Goal: Check status: Check status

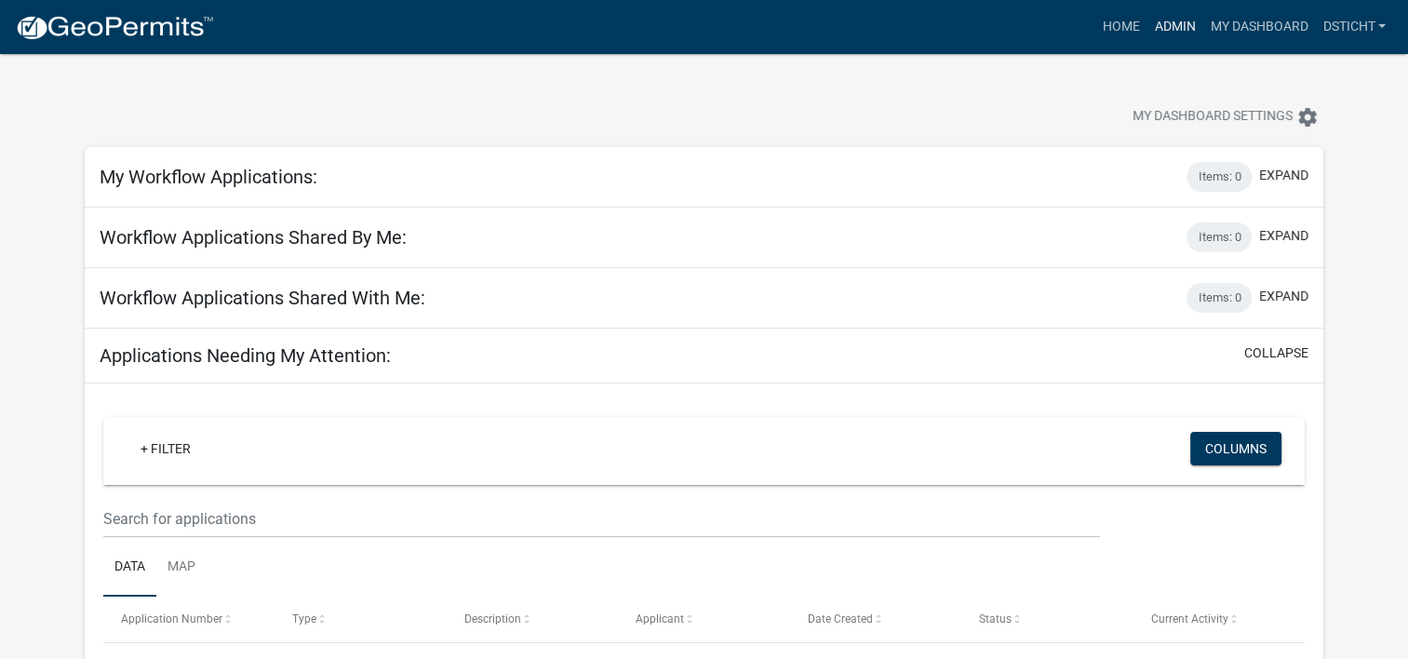
click at [1175, 29] on link "Admin" at bounding box center [1175, 26] width 56 height 35
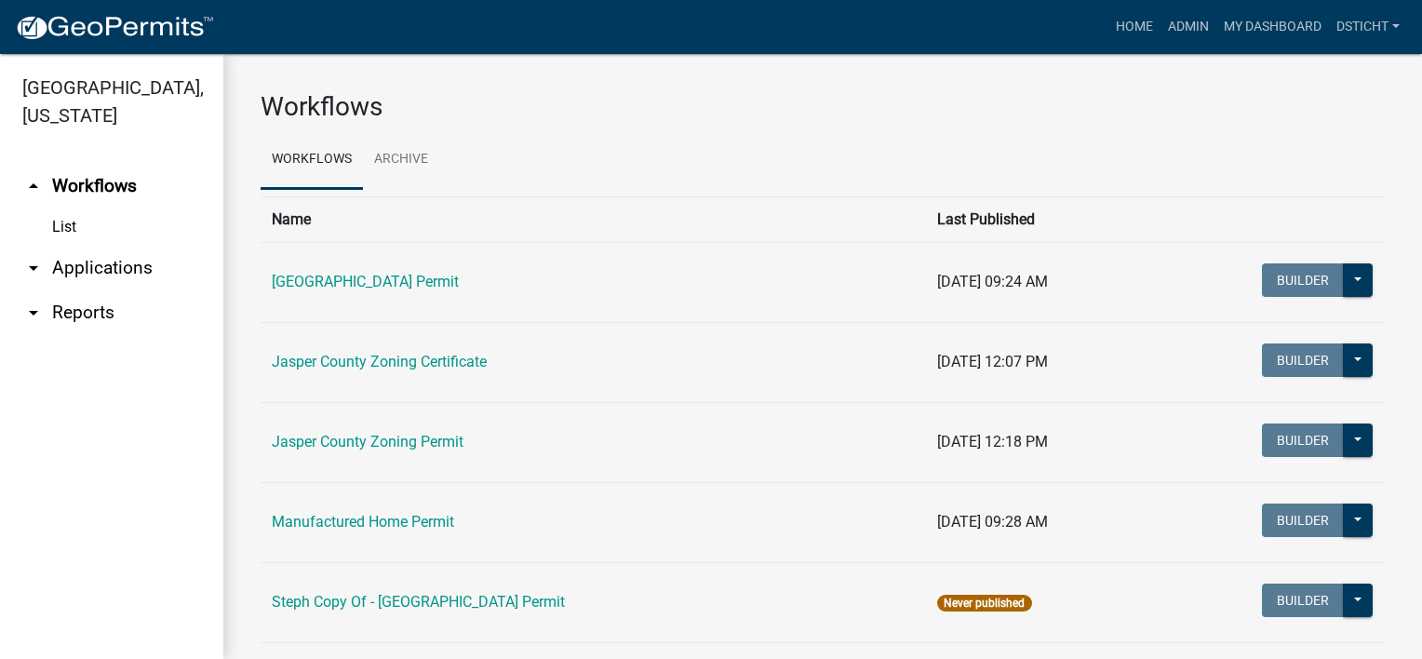
click at [136, 267] on link "arrow_drop_down Applications" at bounding box center [111, 268] width 223 height 45
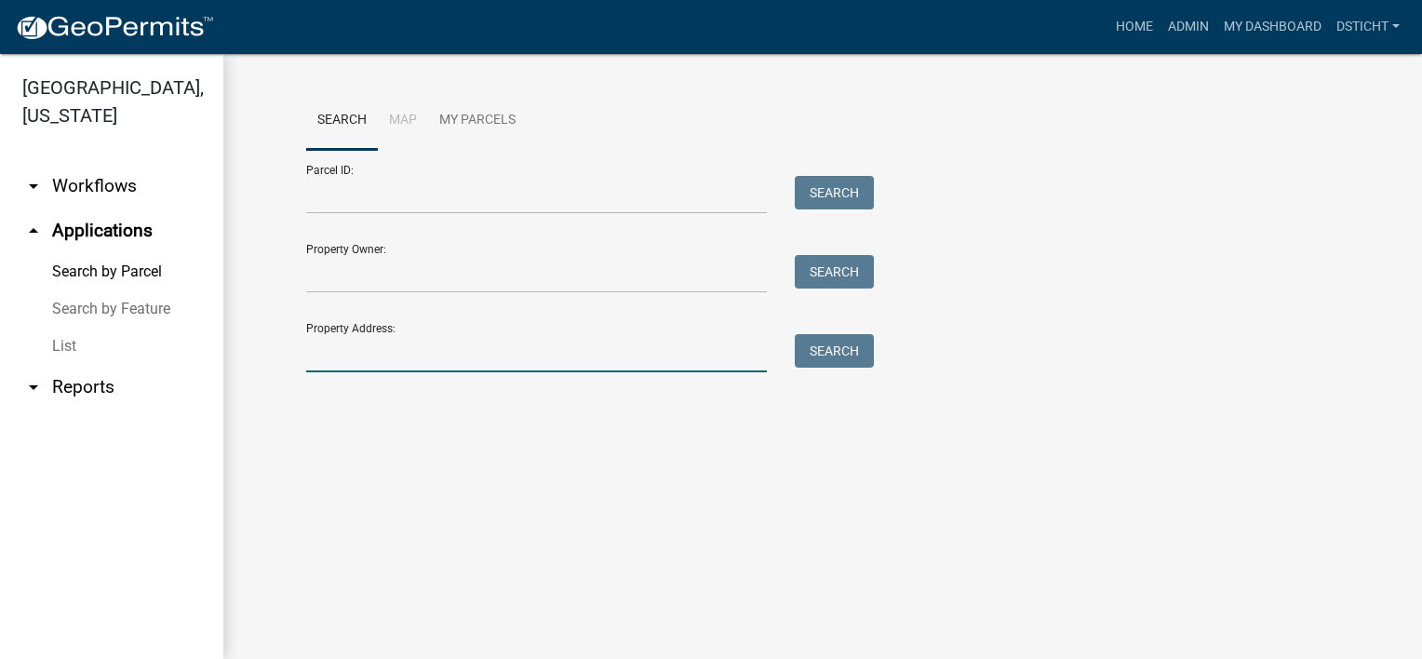
click at [342, 356] on input "Property Address:" at bounding box center [536, 353] width 461 height 38
type input "067-03 -00-004"
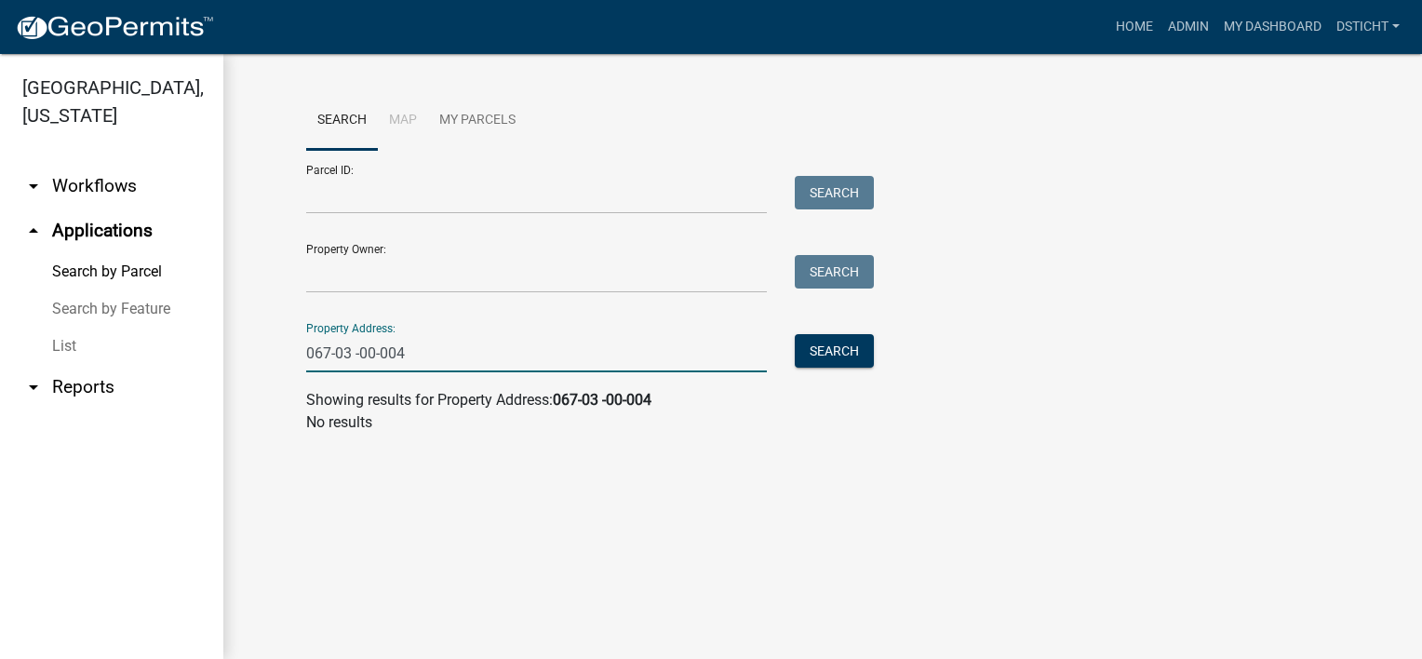
drag, startPoint x: 414, startPoint y: 357, endPoint x: 262, endPoint y: 373, distance: 153.5
click at [263, 373] on wm-workflow-application-search-view "Search Map My Parcels Parcel ID: Search Property Owner: Search Property Address…" at bounding box center [823, 269] width 1125 height 357
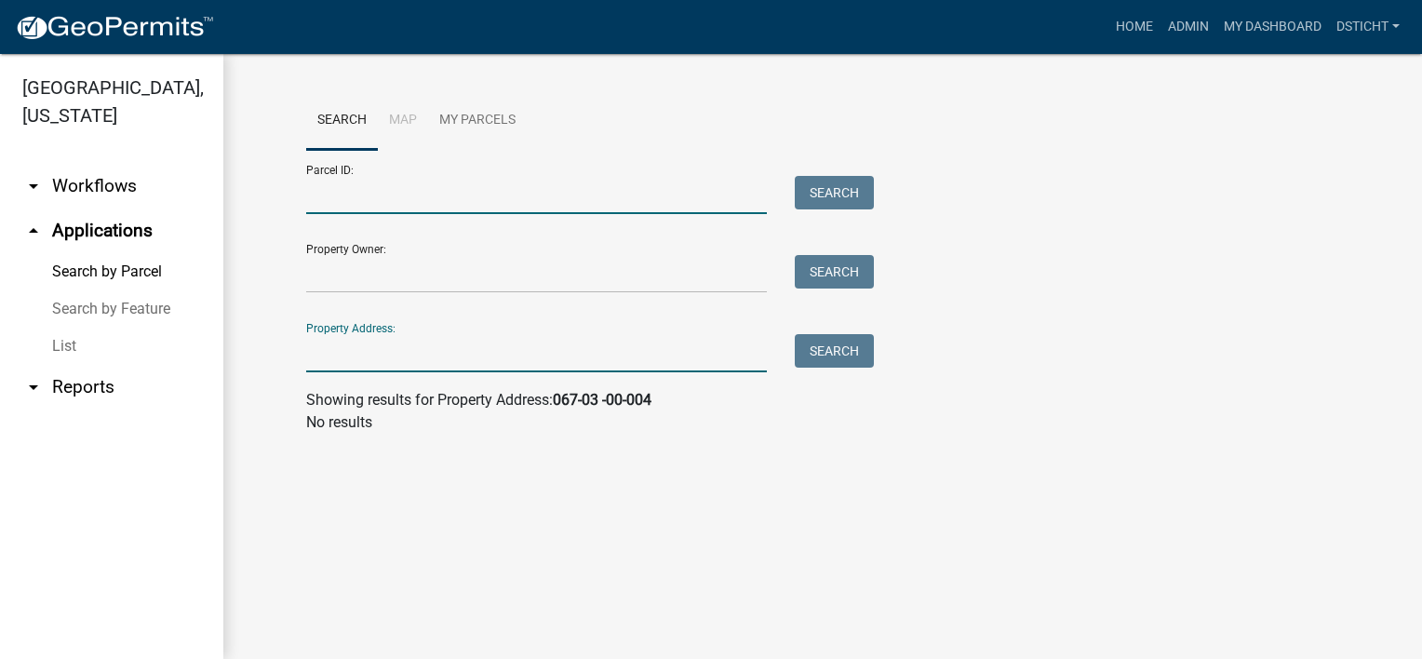
click at [342, 196] on input "Parcel ID:" at bounding box center [536, 195] width 461 height 38
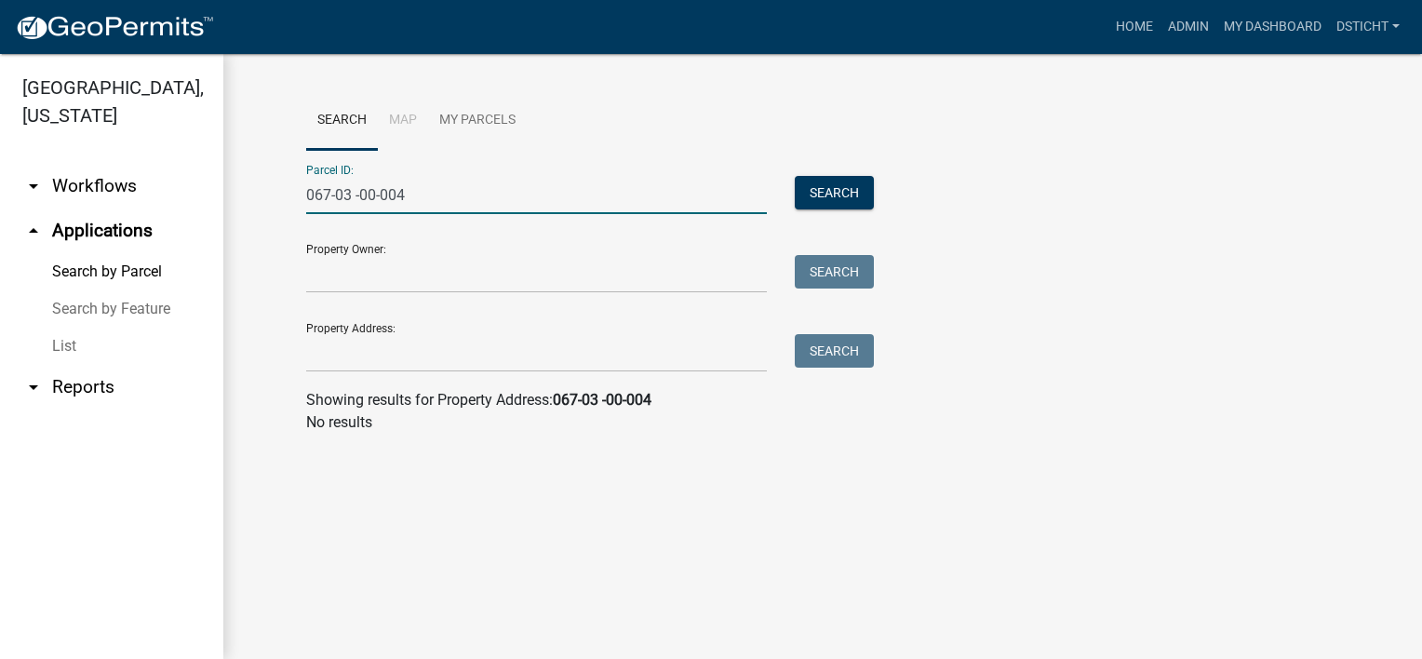
click at [357, 196] on input "067-03 -00-004" at bounding box center [536, 195] width 461 height 38
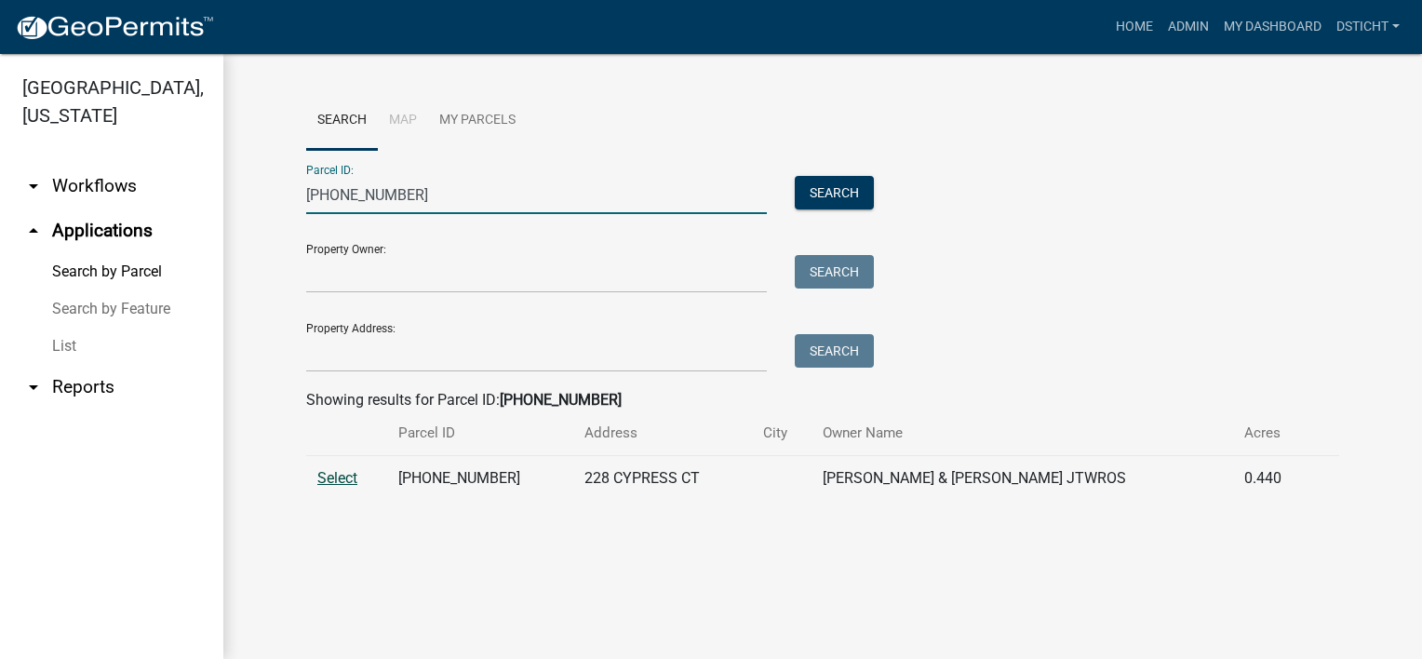
type input "[PHONE_NUMBER]"
click at [334, 483] on span "Select" at bounding box center [337, 478] width 40 height 18
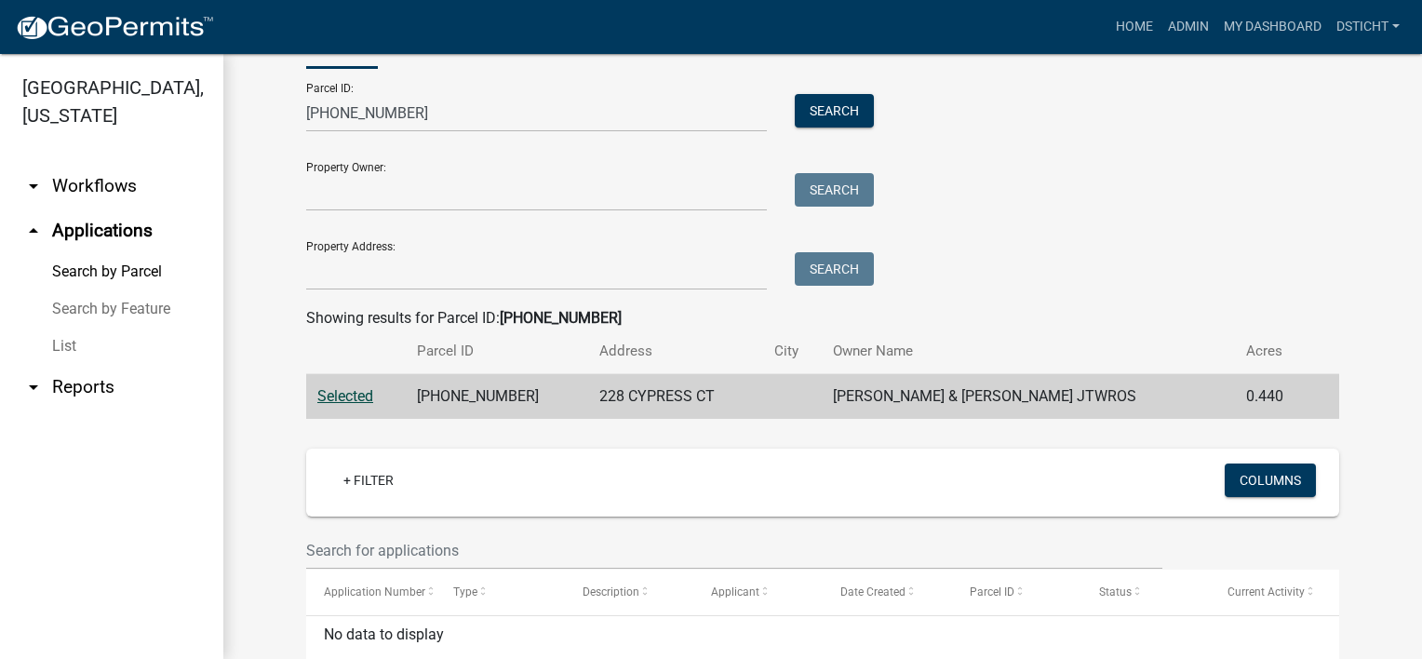
scroll to position [170, 0]
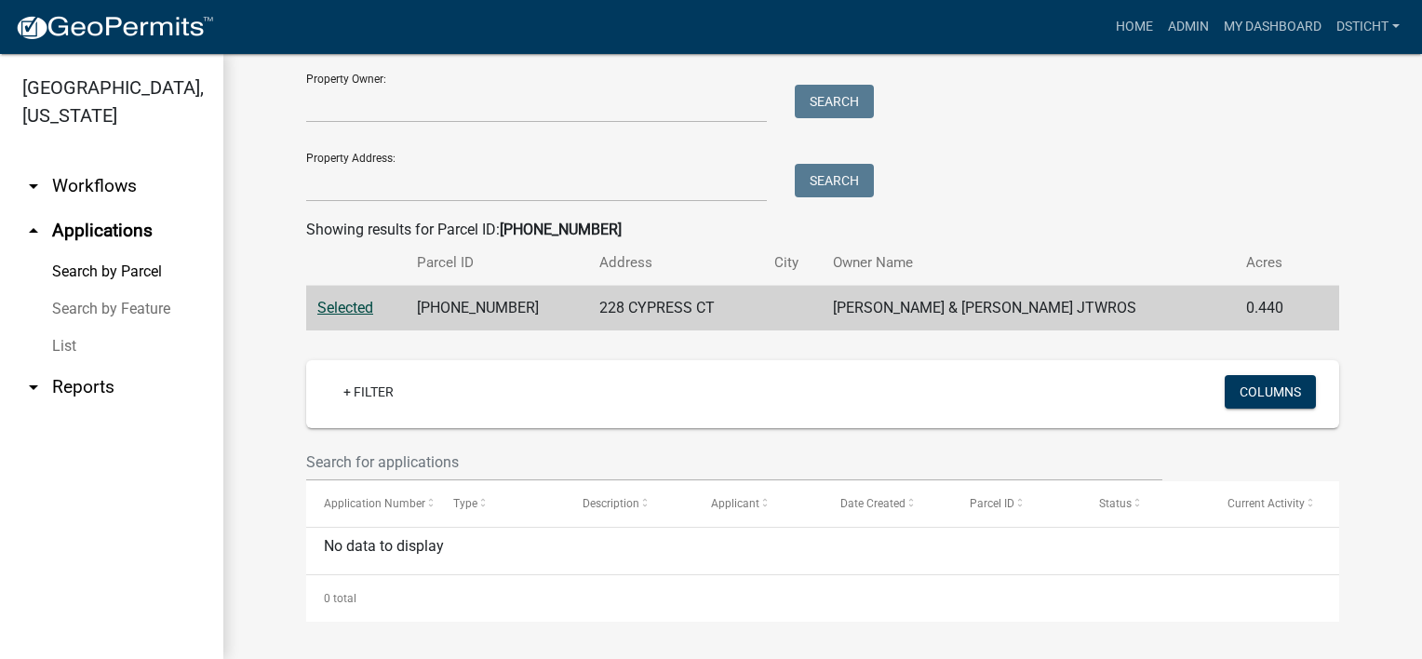
click at [346, 305] on span "Selected" at bounding box center [345, 308] width 56 height 18
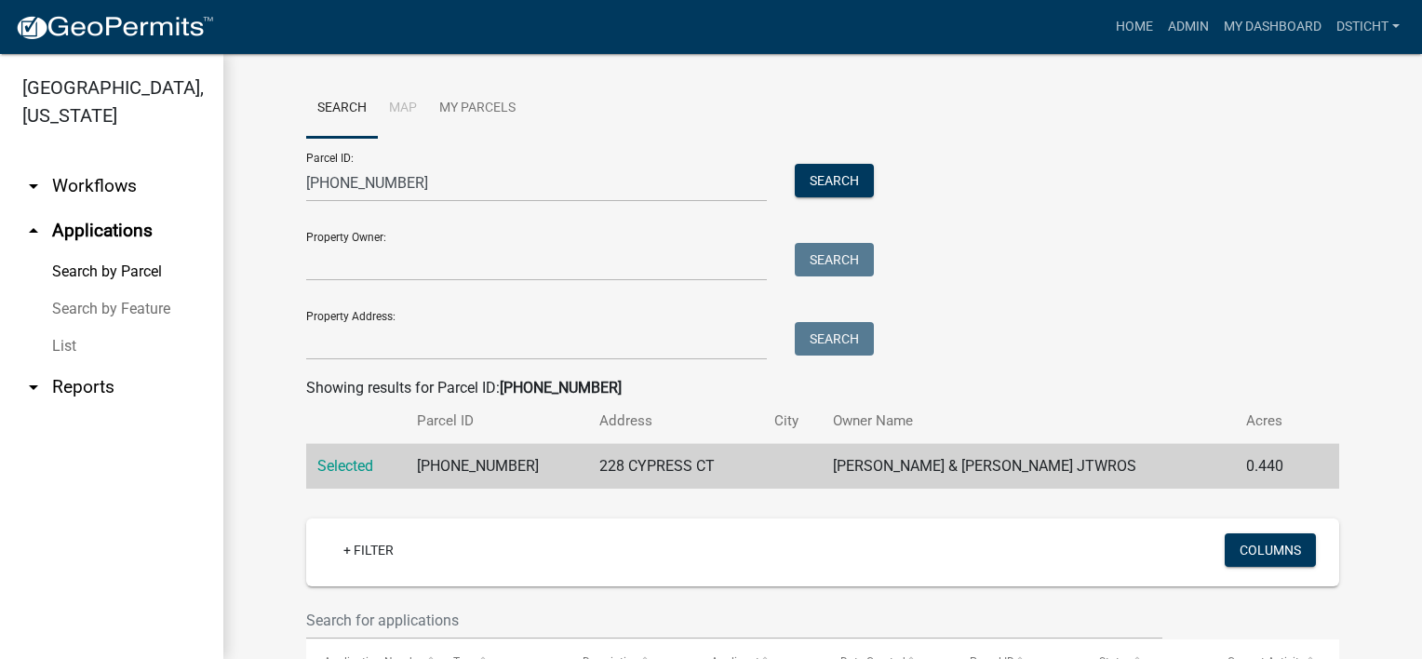
scroll to position [0, 0]
